Goal: Task Accomplishment & Management: Use online tool/utility

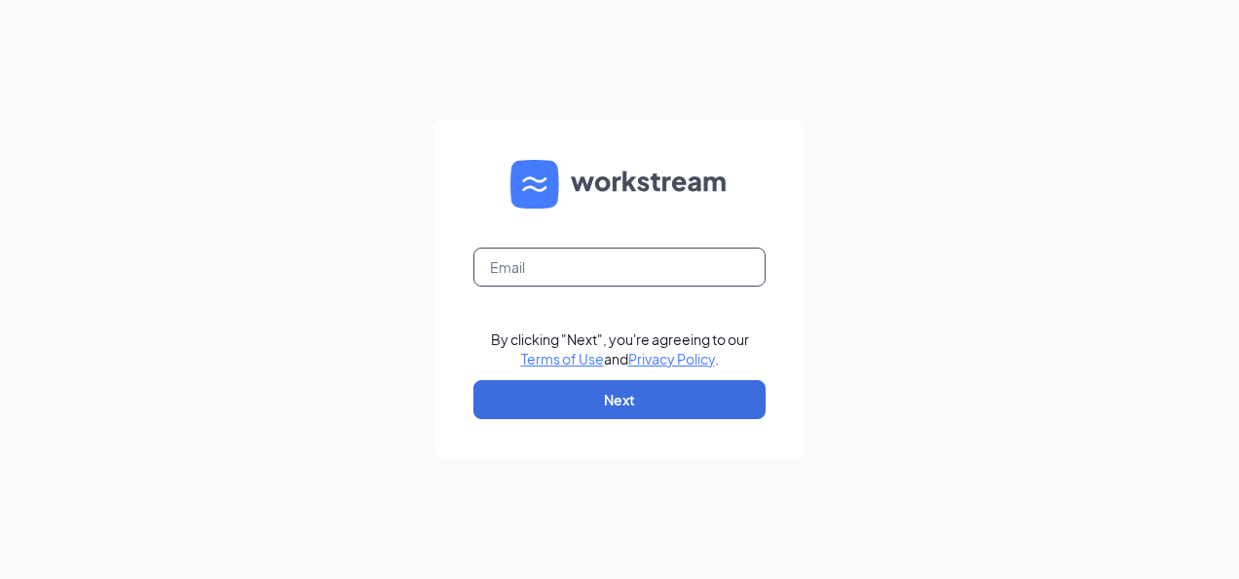
click at [520, 264] on input "text" at bounding box center [619, 266] width 292 height 39
type input "c"
type input "m"
click at [505, 265] on input "text" at bounding box center [619, 266] width 292 height 39
click at [609, 272] on input "text" at bounding box center [619, 266] width 292 height 39
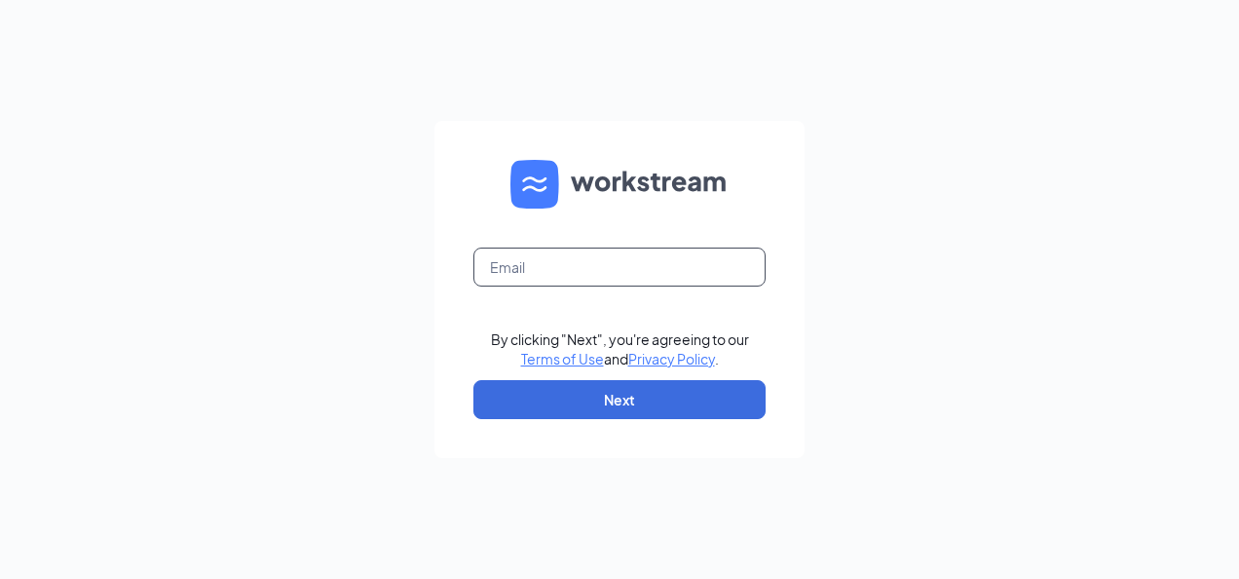
type input "w"
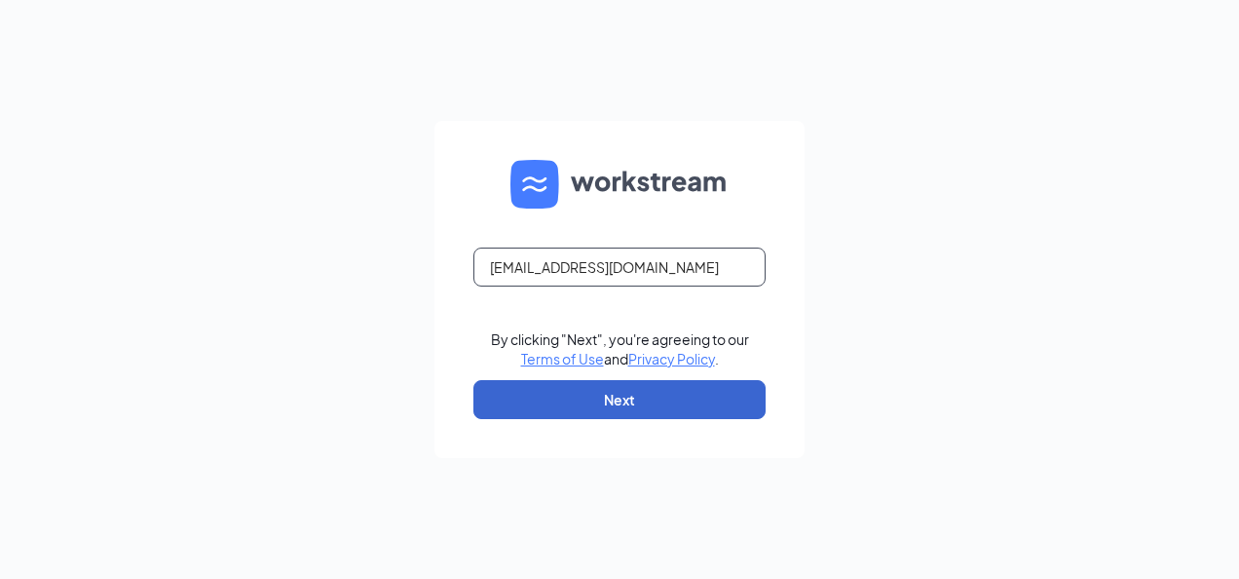
type input "marranate@gmail.com"
click at [640, 400] on button "Next" at bounding box center [619, 399] width 292 height 39
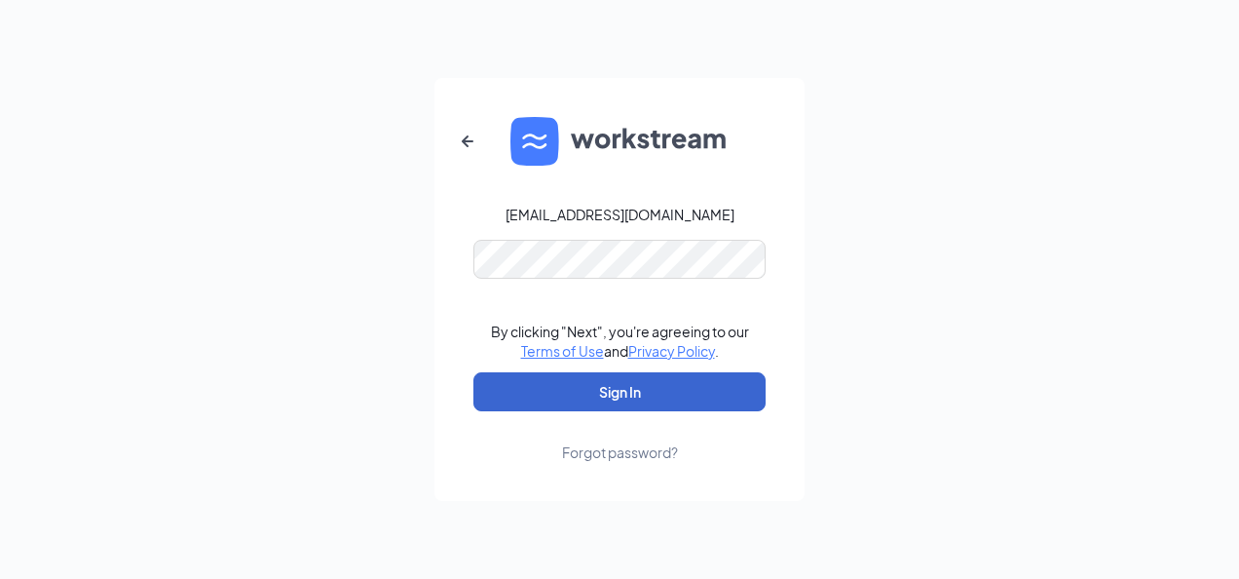
click at [662, 394] on button "Sign In" at bounding box center [619, 391] width 292 height 39
click at [561, 394] on button "Sign In" at bounding box center [619, 391] width 292 height 39
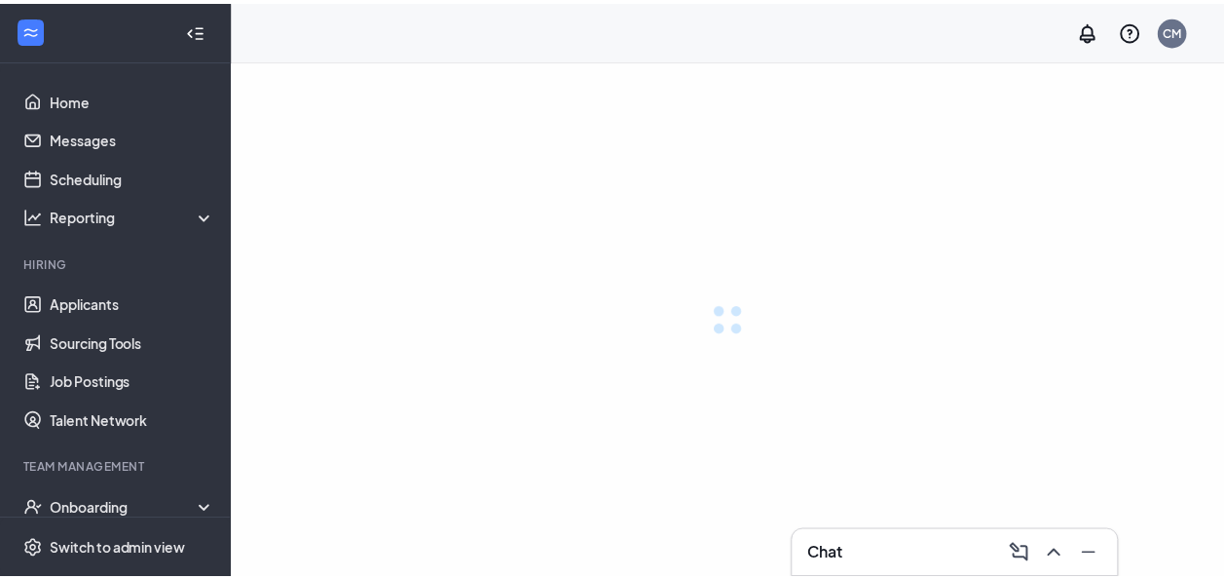
scroll to position [173, 0]
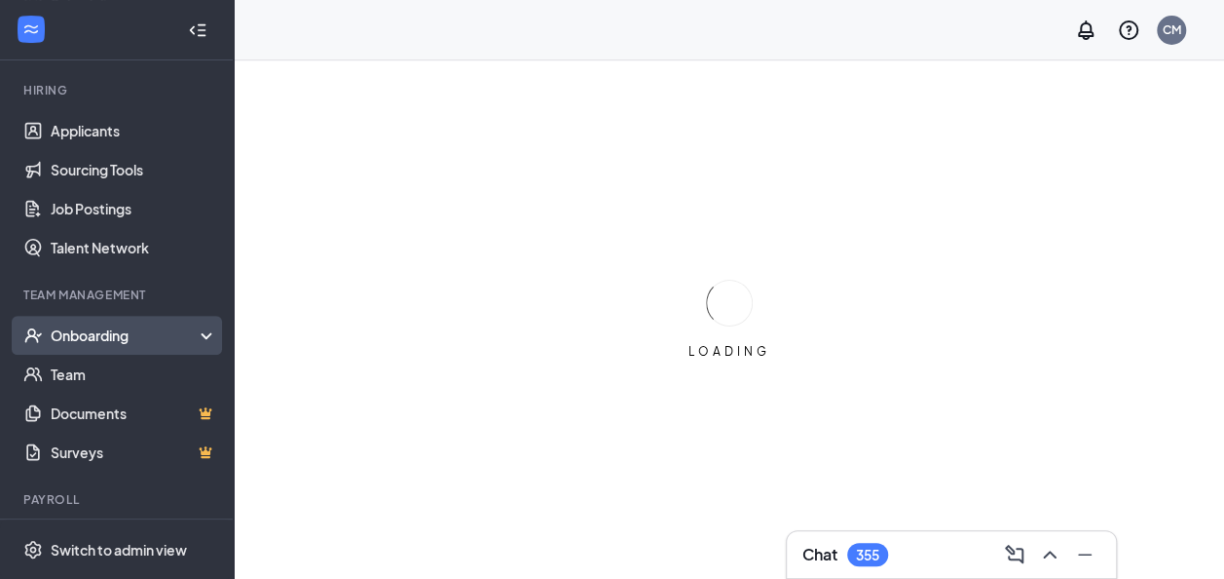
click at [150, 331] on div "Onboarding" at bounding box center [126, 334] width 150 height 19
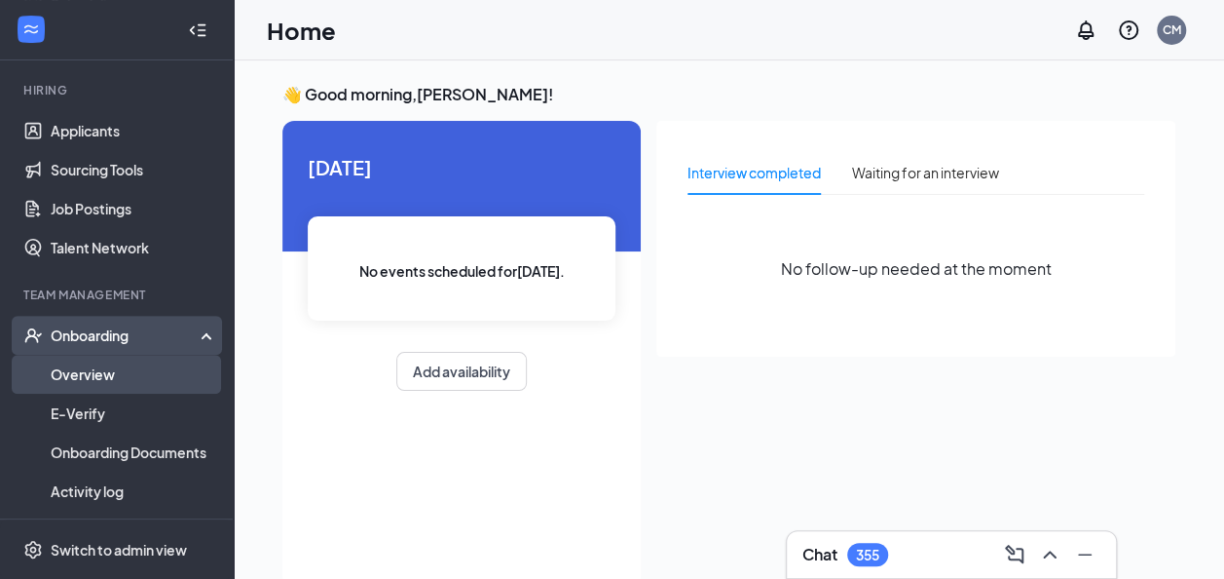
click at [134, 377] on link "Overview" at bounding box center [134, 374] width 167 height 39
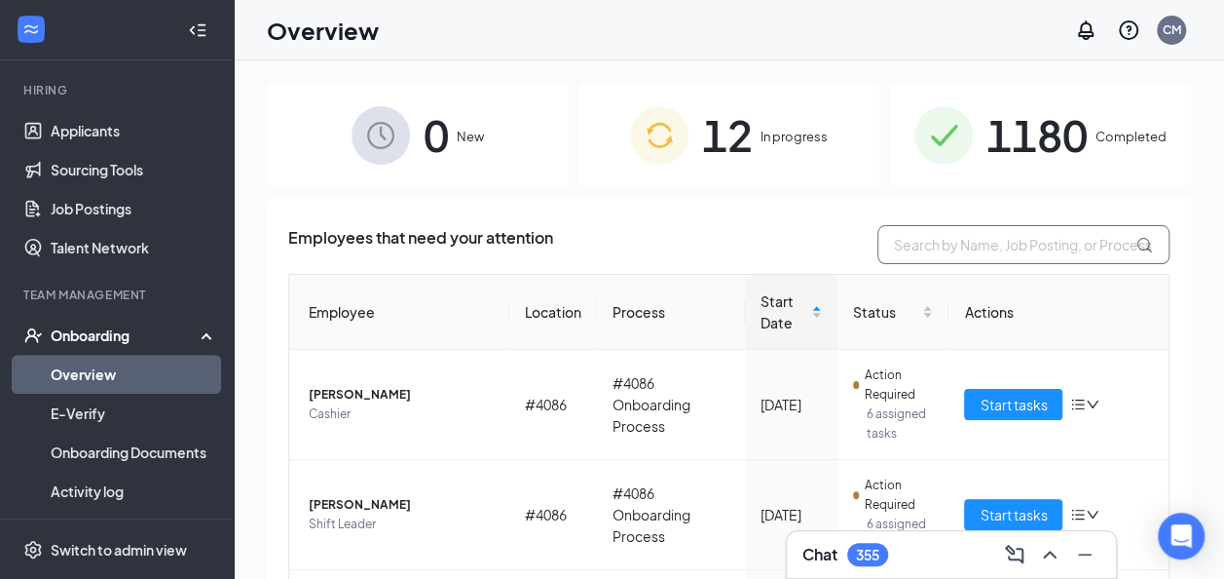
click at [992, 247] on input "text" at bounding box center [1024, 244] width 292 height 39
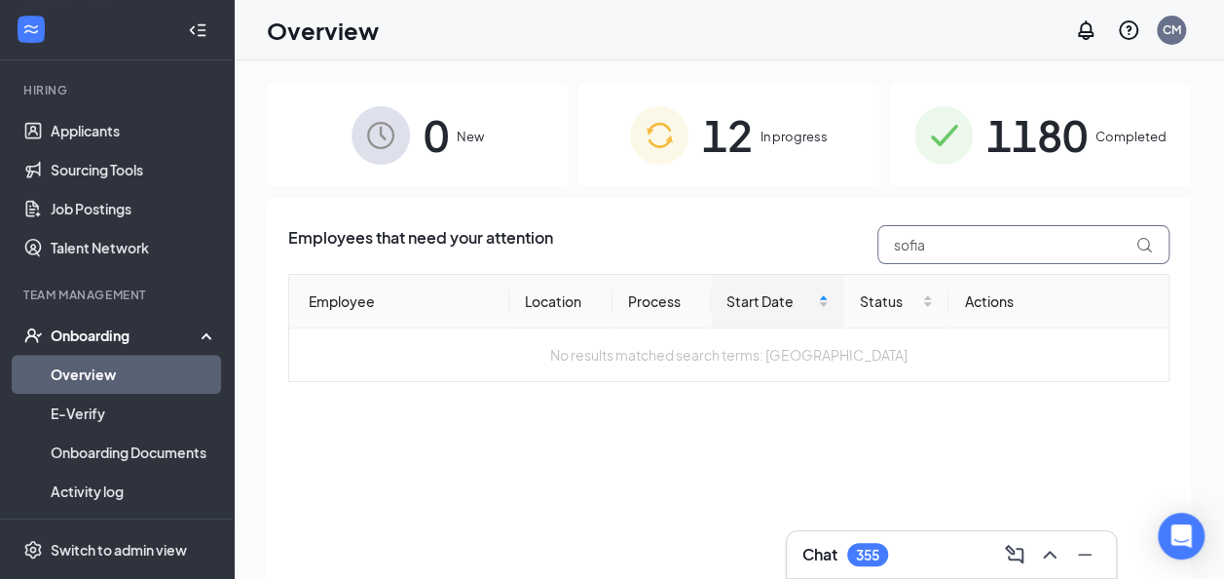
type input "sofia"
click at [821, 134] on span "In progress" at bounding box center [794, 136] width 67 height 19
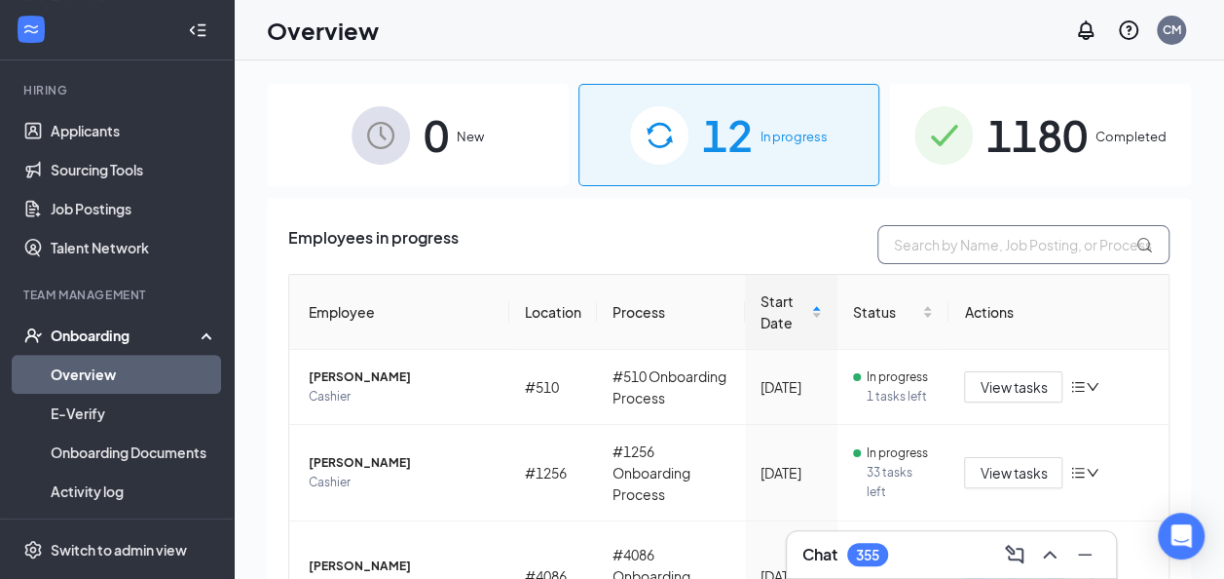
click at [992, 245] on input "text" at bounding box center [1024, 244] width 292 height 39
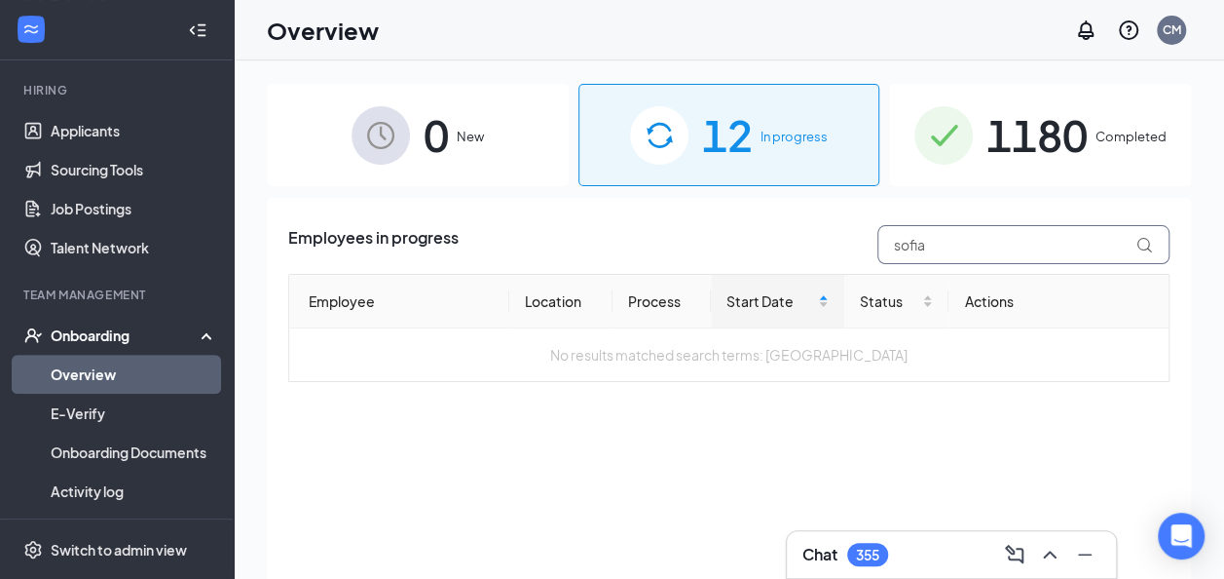
type input "sofia"
click at [1083, 132] on span "1180" at bounding box center [1037, 134] width 101 height 67
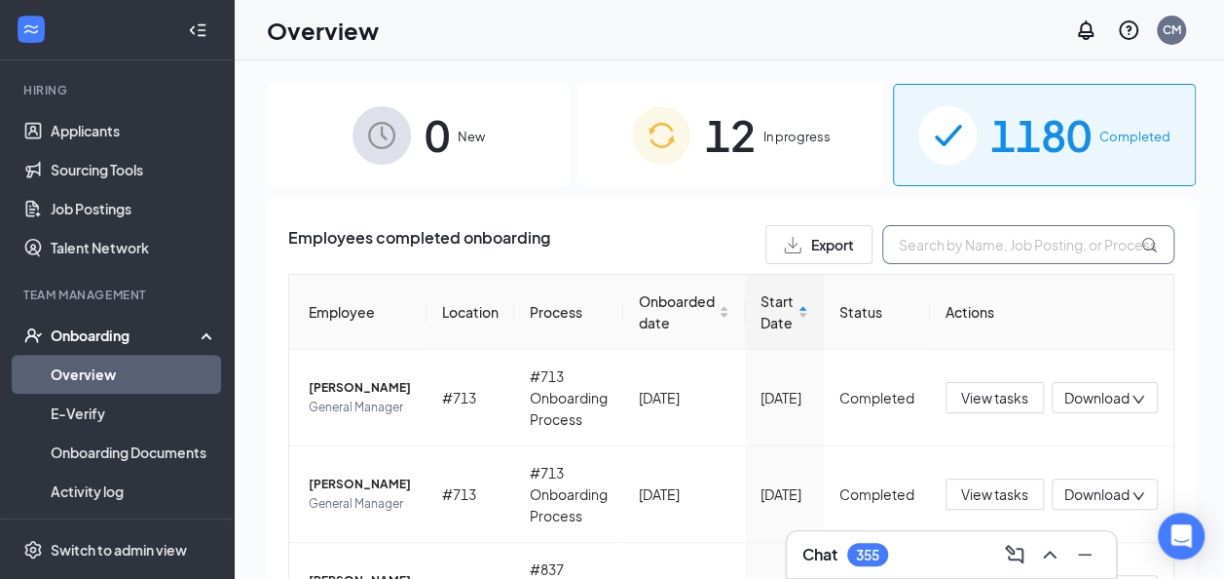
click at [1005, 242] on input "text" at bounding box center [1028, 244] width 292 height 39
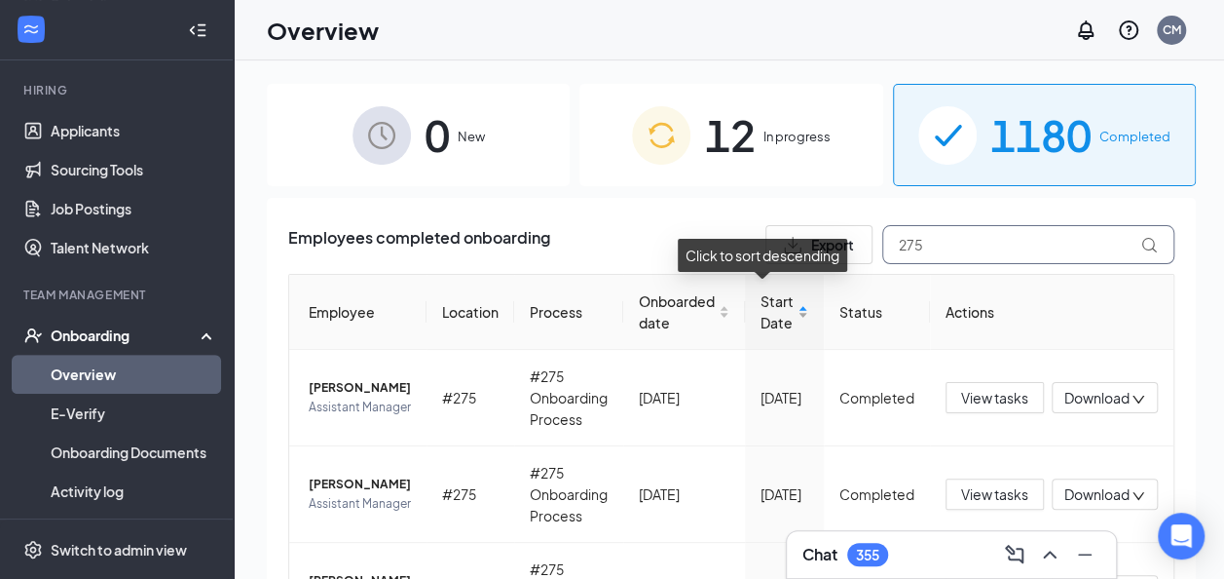
type input "275"
click at [784, 314] on div "Start Date" at bounding box center [785, 311] width 48 height 43
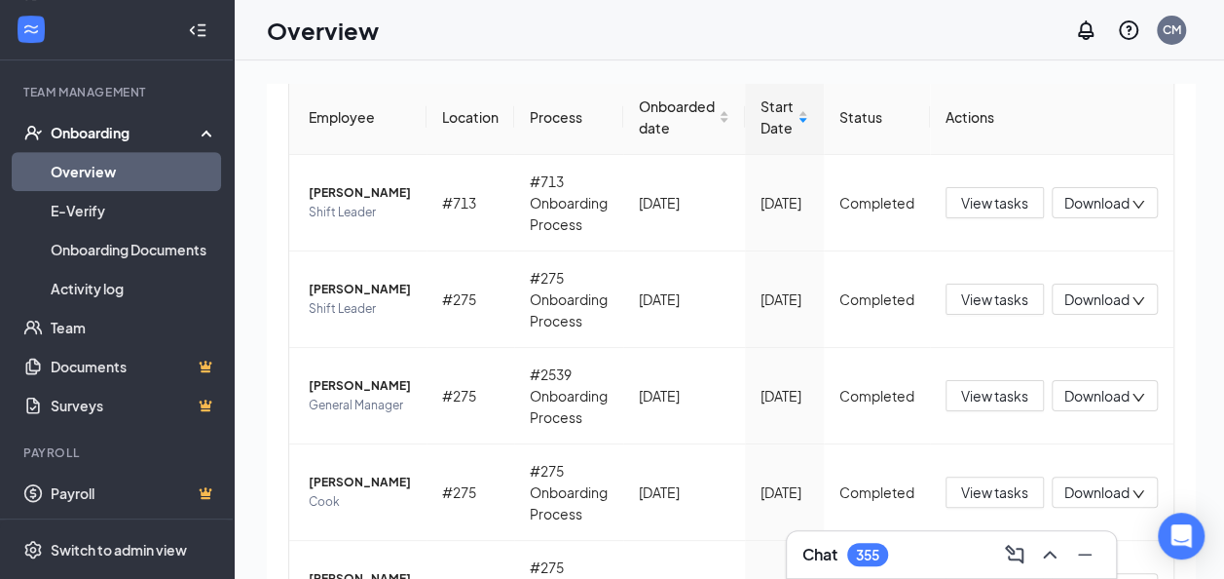
scroll to position [377, 0]
click at [104, 336] on link "Team" at bounding box center [134, 326] width 167 height 39
click at [62, 327] on link "Team" at bounding box center [134, 326] width 167 height 39
